Goal: Task Accomplishment & Management: Use online tool/utility

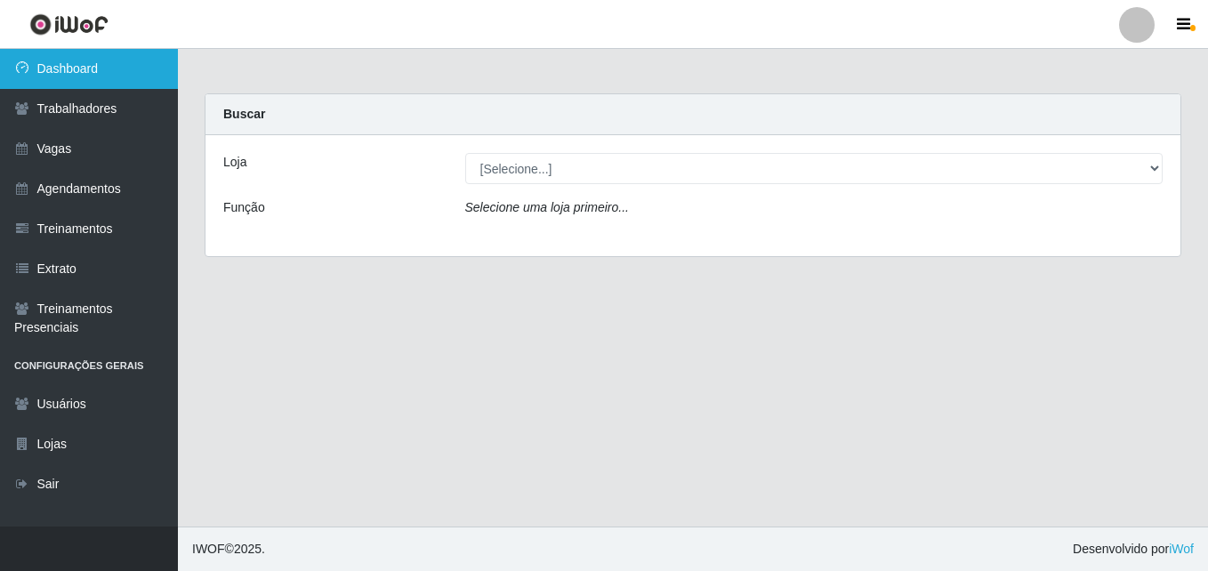
click at [55, 74] on link "Dashboard" at bounding box center [89, 69] width 178 height 40
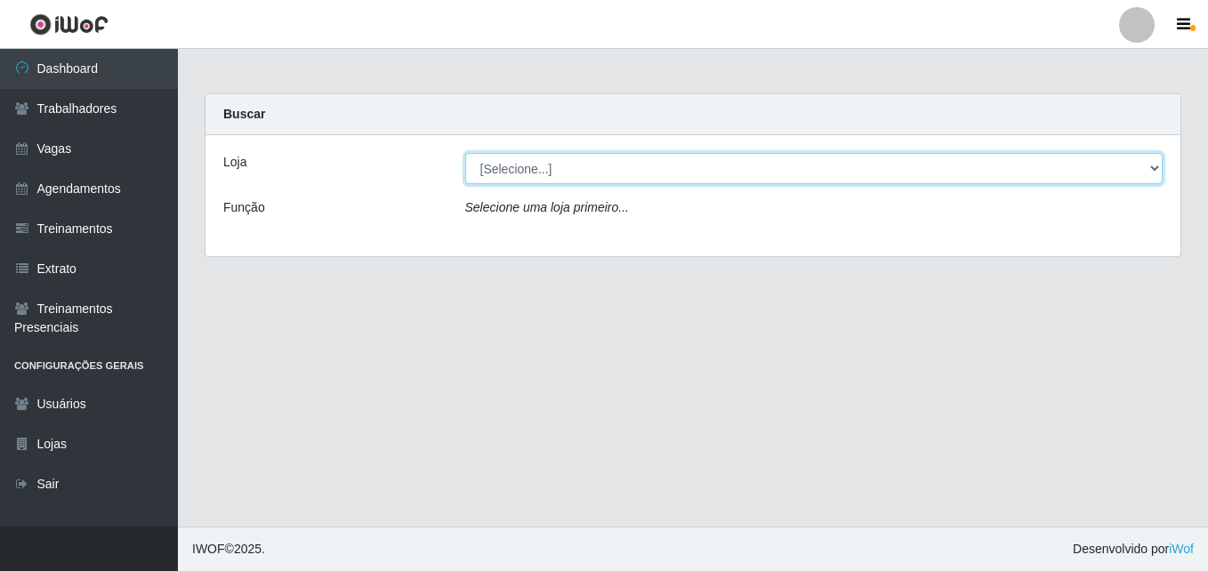
click at [947, 164] on select "[Selecione...] Extremoz Supermercados - Loja 2" at bounding box center [814, 168] width 698 height 31
click at [465, 153] on select "[Selecione...] Extremoz Supermercados - Loja 2" at bounding box center [814, 168] width 698 height 31
click at [908, 163] on select "[Selecione...] Extremoz Supermercados - Loja 2" at bounding box center [814, 168] width 698 height 31
select select "521"
click at [465, 153] on select "[Selecione...] Extremoz Supermercados - Loja 2" at bounding box center [814, 168] width 698 height 31
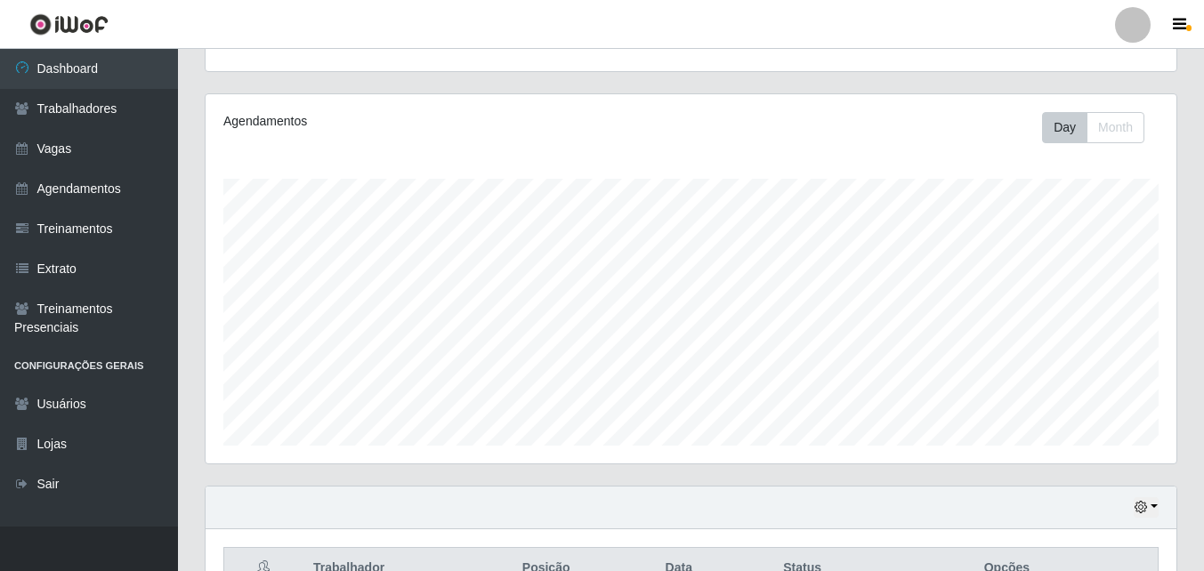
scroll to position [623, 0]
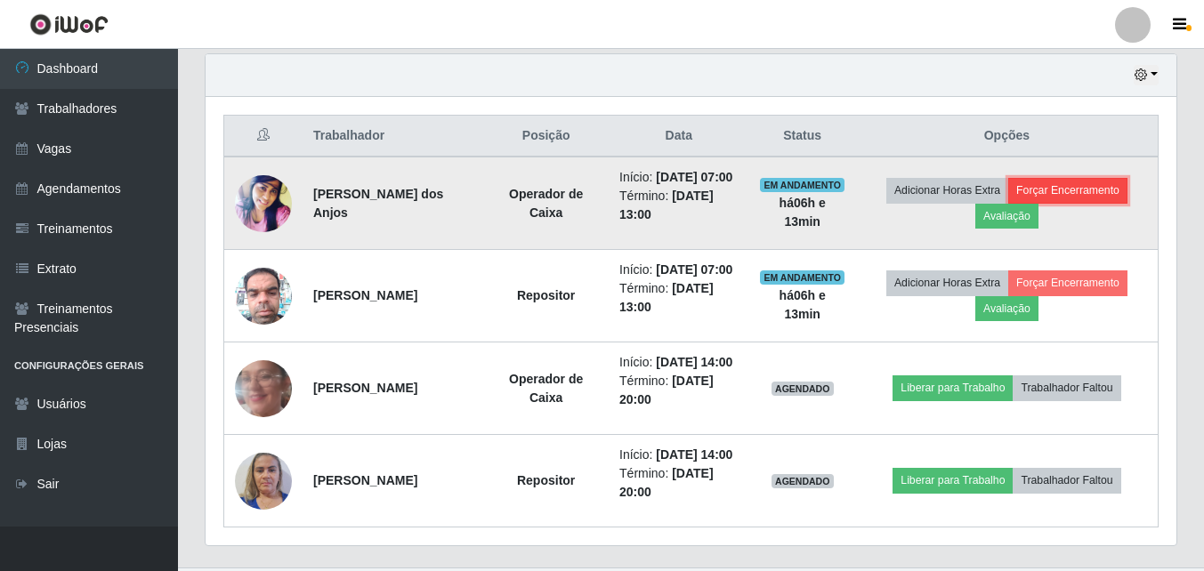
click at [1068, 201] on button "Forçar Encerramento" at bounding box center [1067, 190] width 119 height 25
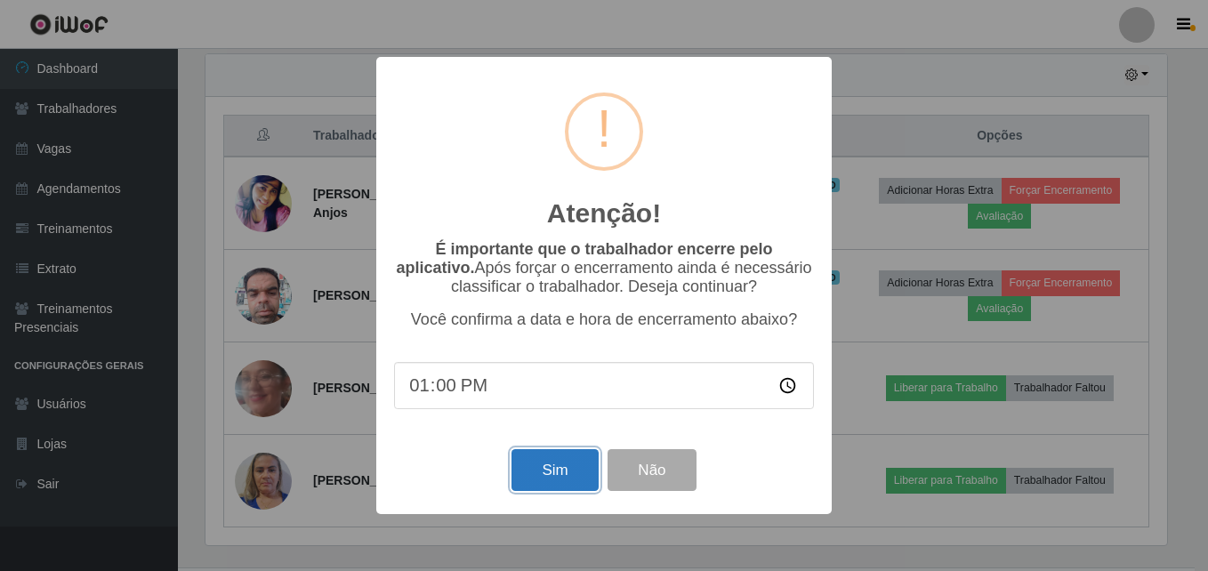
click at [572, 479] on button "Sim" at bounding box center [555, 470] width 86 height 42
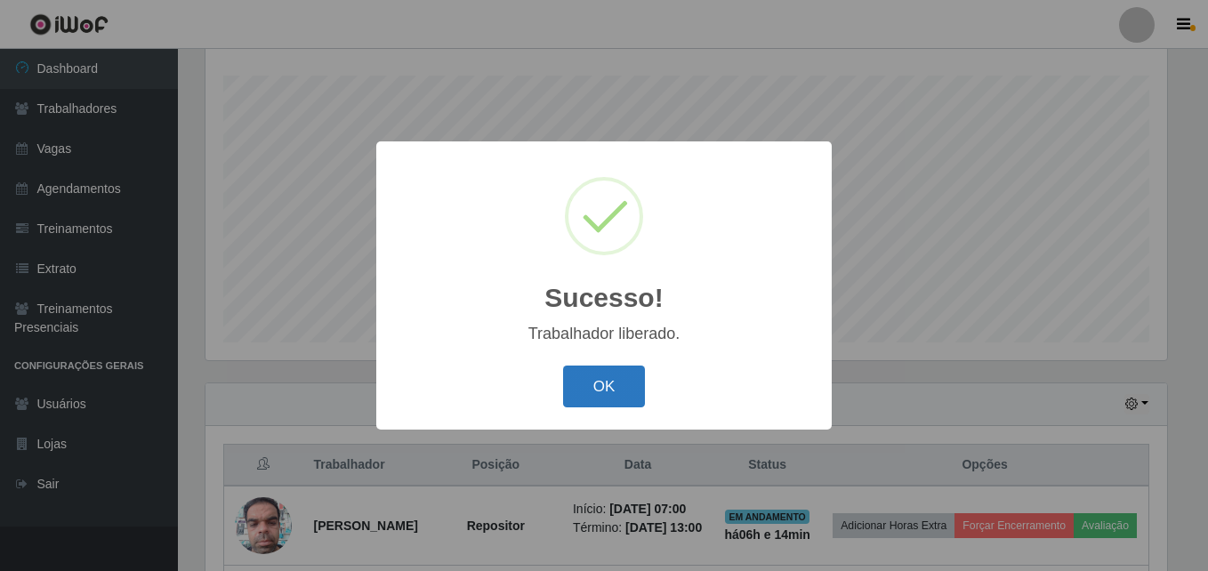
click at [603, 370] on button "OK" at bounding box center [604, 387] width 83 height 42
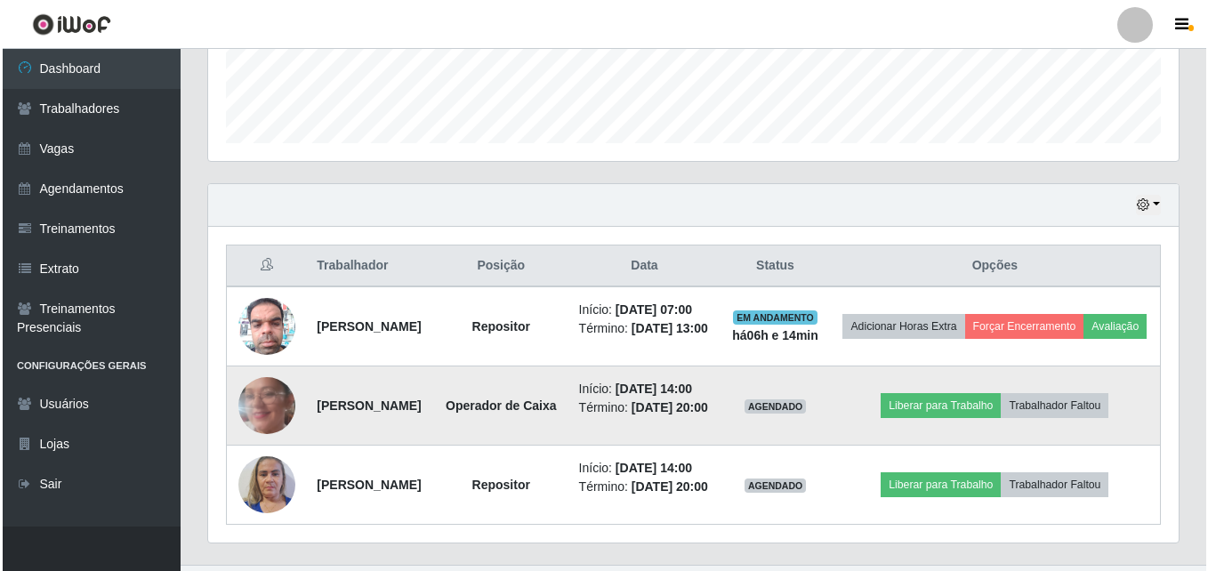
scroll to position [627, 0]
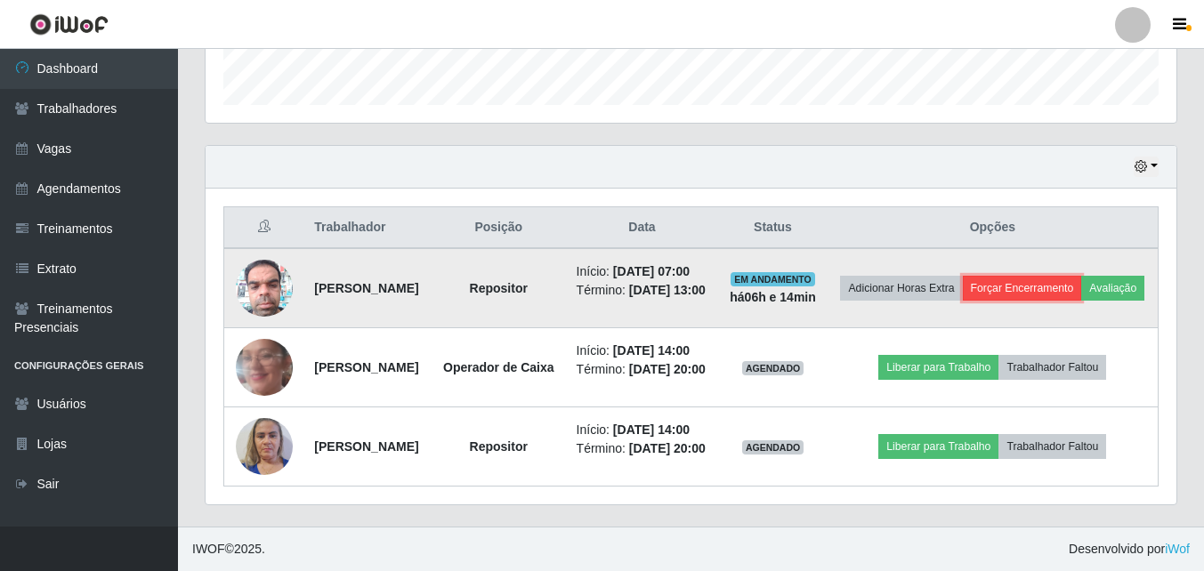
click at [1078, 276] on button "Forçar Encerramento" at bounding box center [1022, 288] width 119 height 25
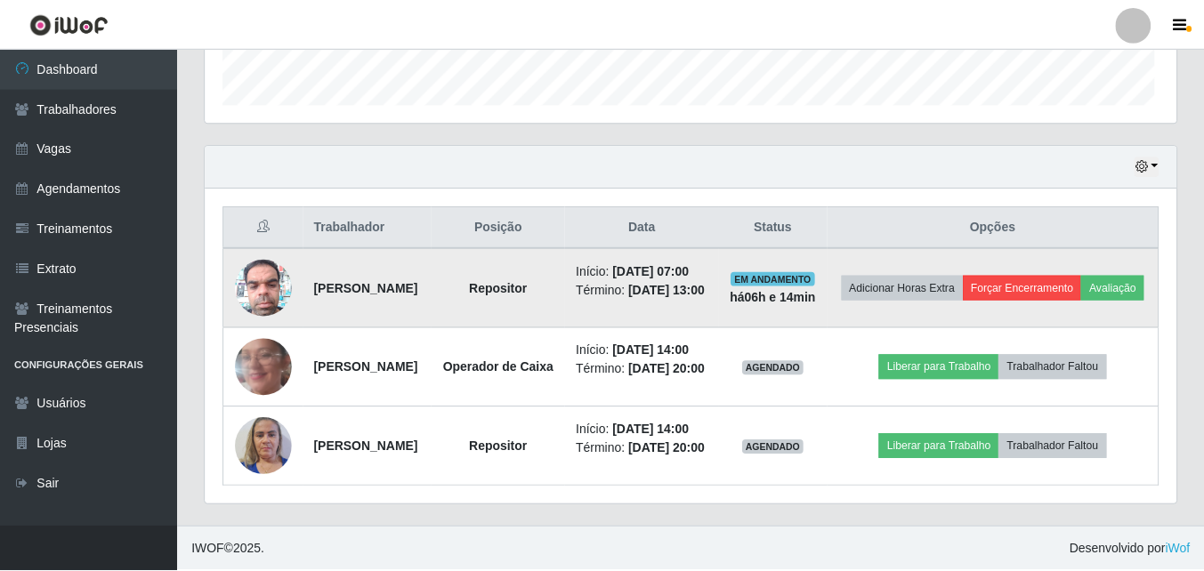
scroll to position [369, 962]
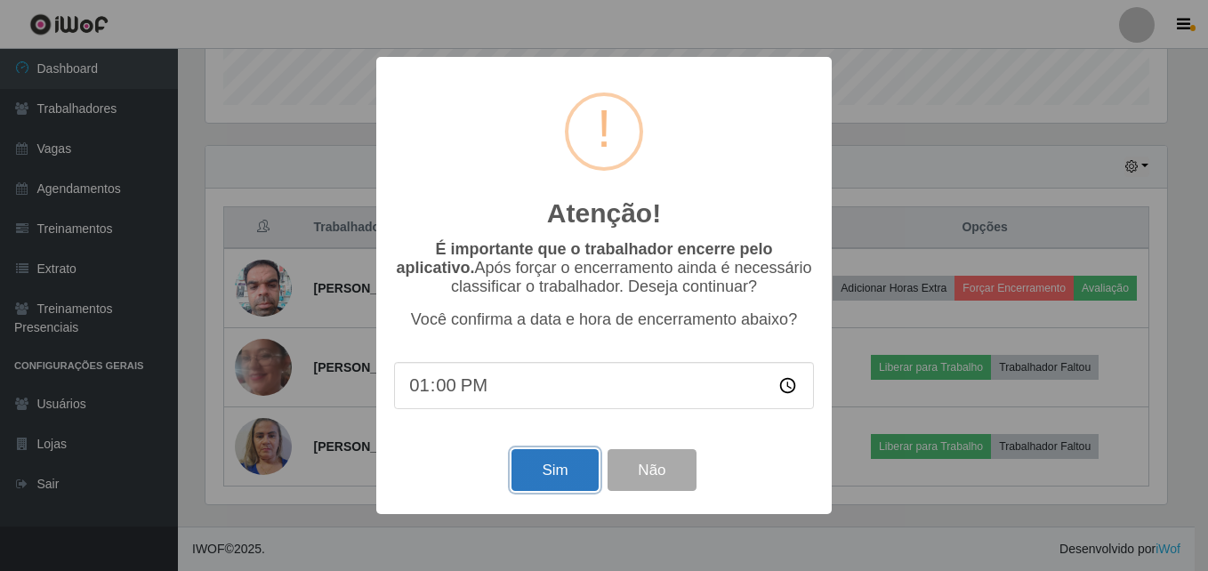
click at [545, 476] on button "Sim" at bounding box center [555, 470] width 86 height 42
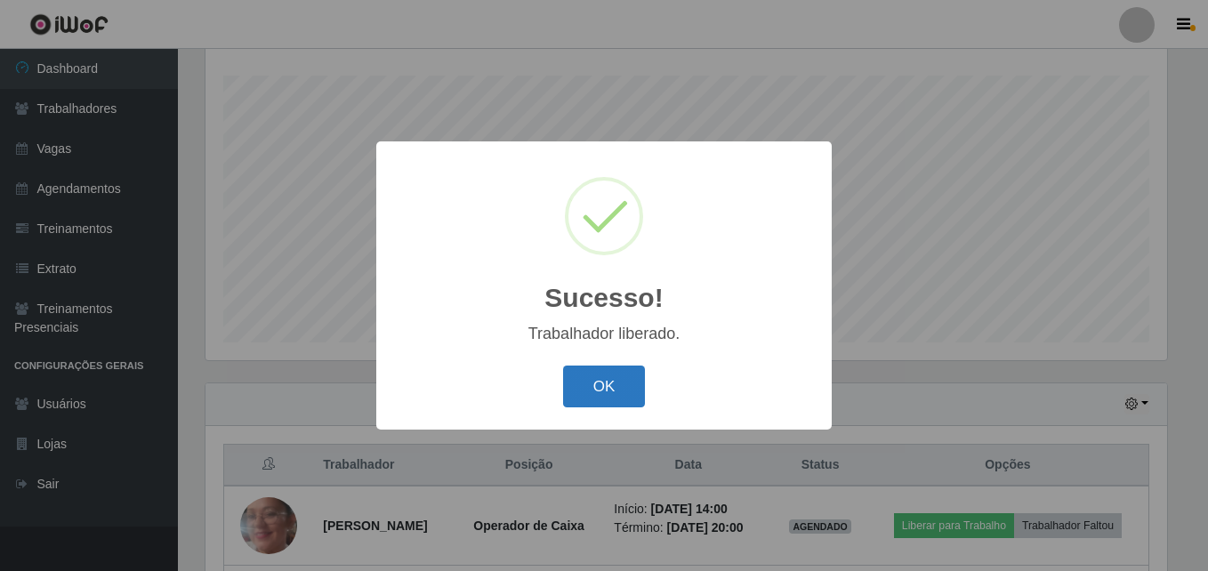
click at [603, 389] on button "OK" at bounding box center [604, 387] width 83 height 42
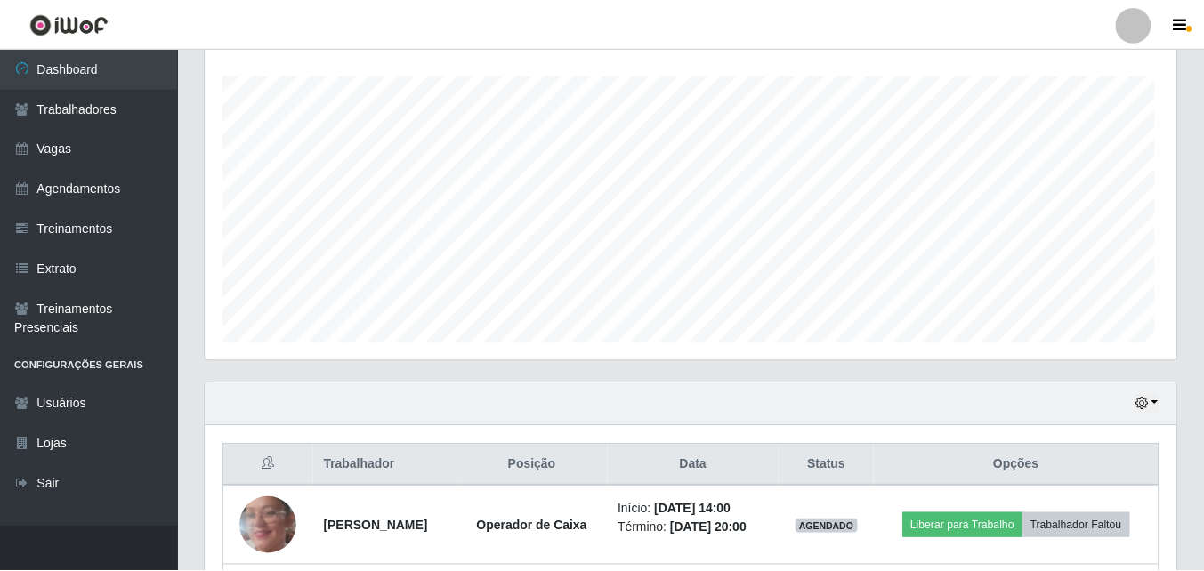
scroll to position [369, 971]
